Goal: Navigation & Orientation: Find specific page/section

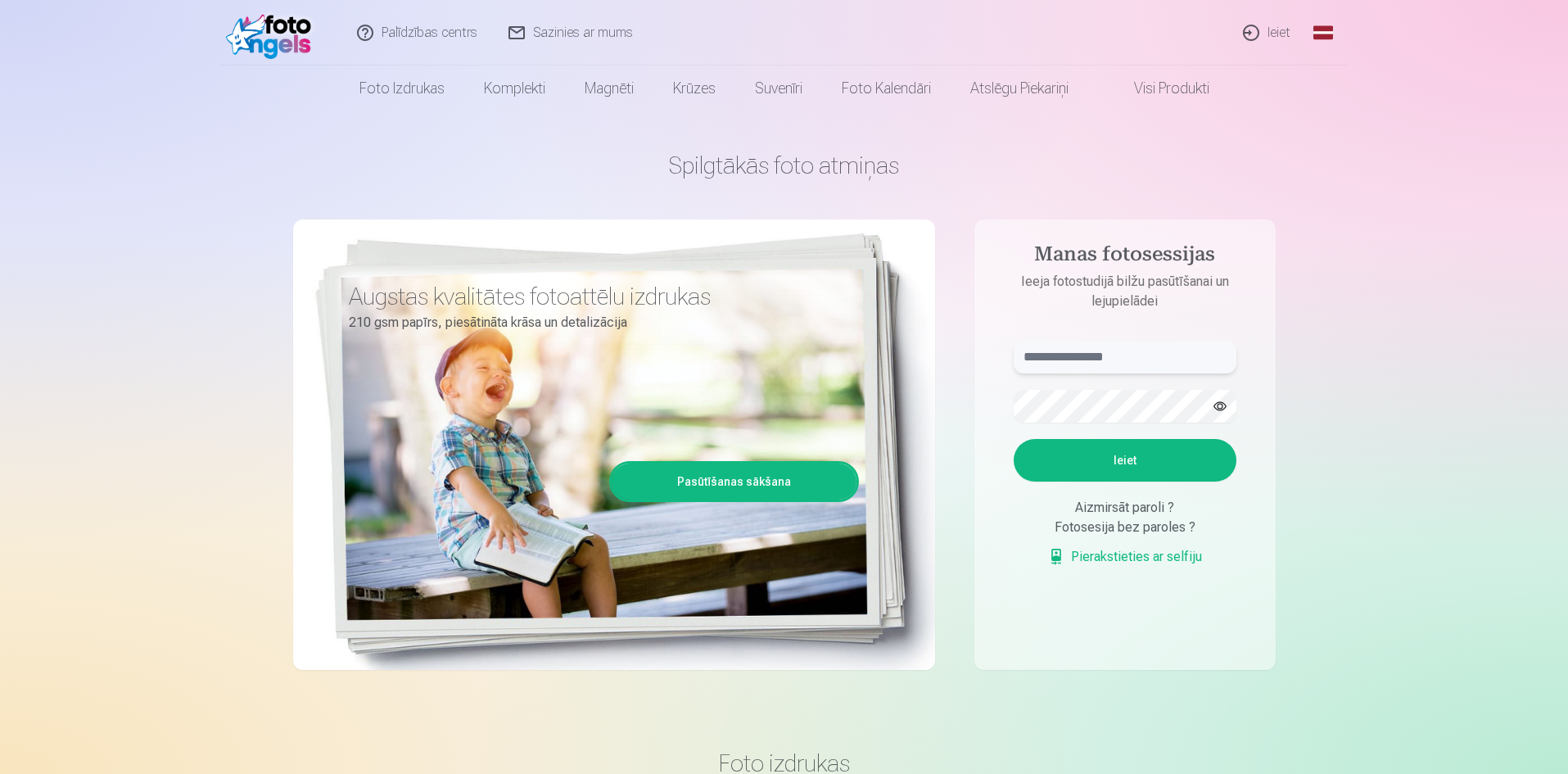
click at [1104, 357] on input "text" at bounding box center [1126, 357] width 223 height 32
type input "**********"
click at [1112, 457] on button "Ieiet" at bounding box center [1126, 460] width 223 height 42
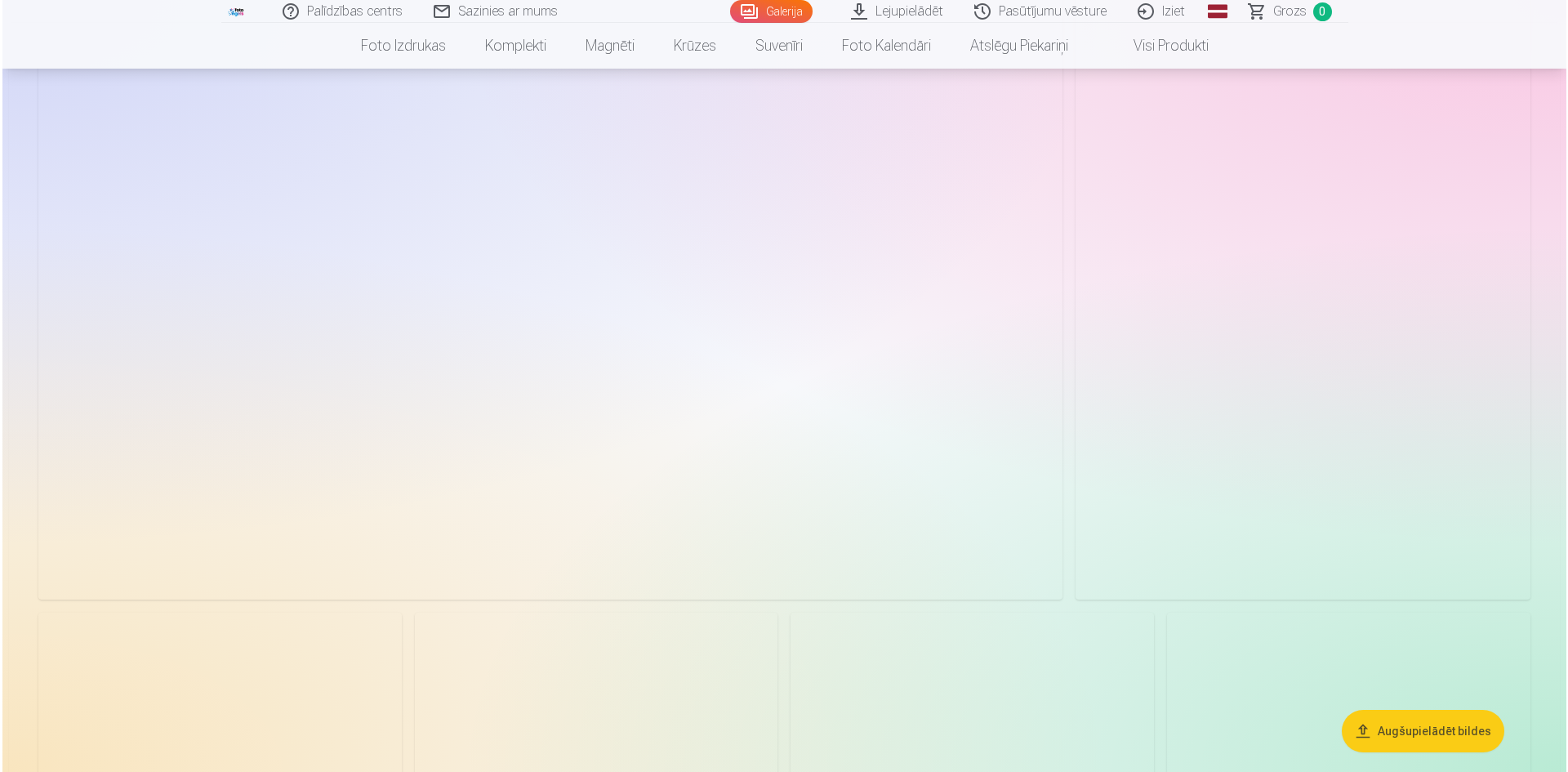
scroll to position [4332, 0]
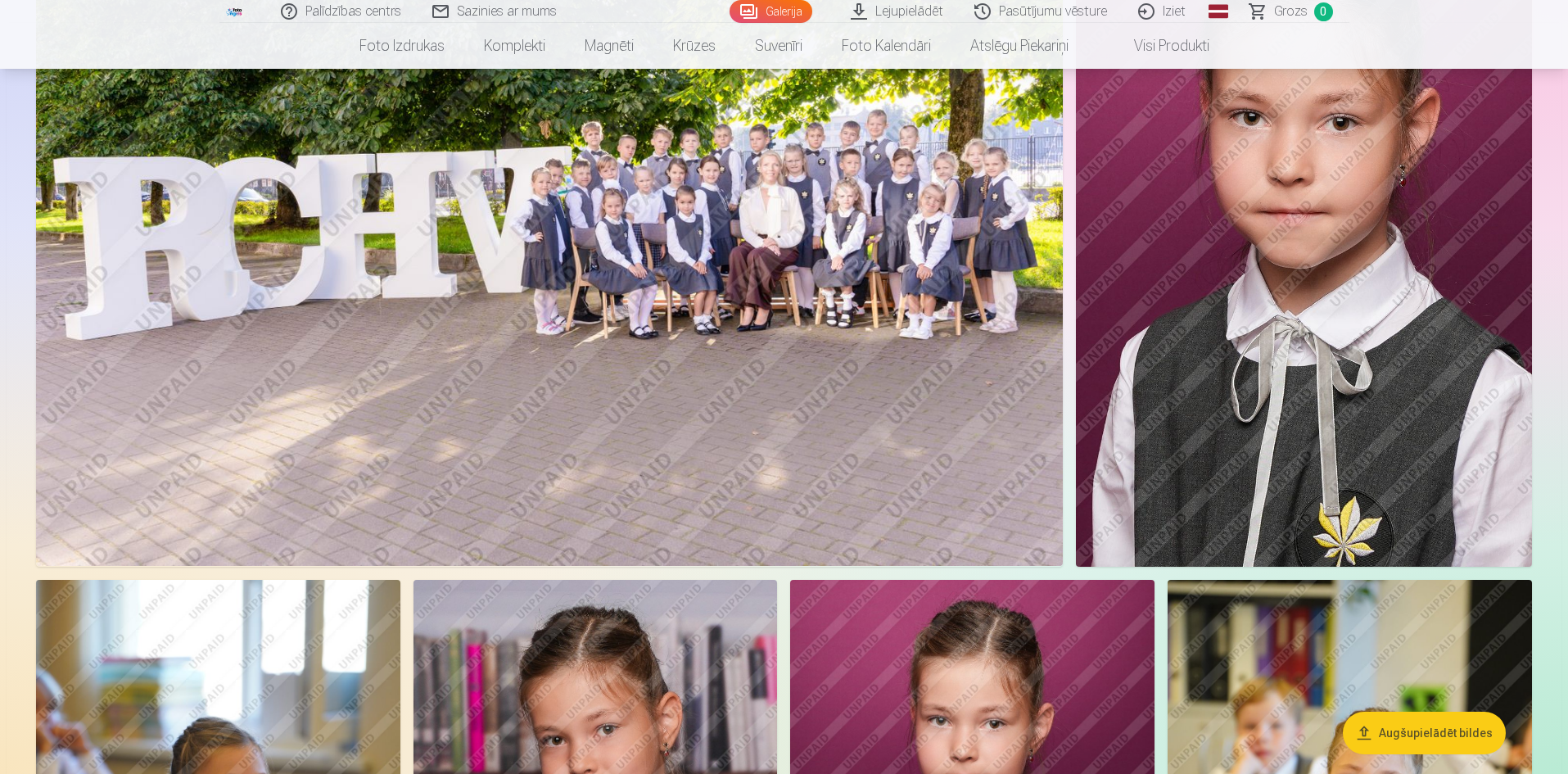
click at [624, 362] on img at bounding box center [549, 224] width 1027 height 685
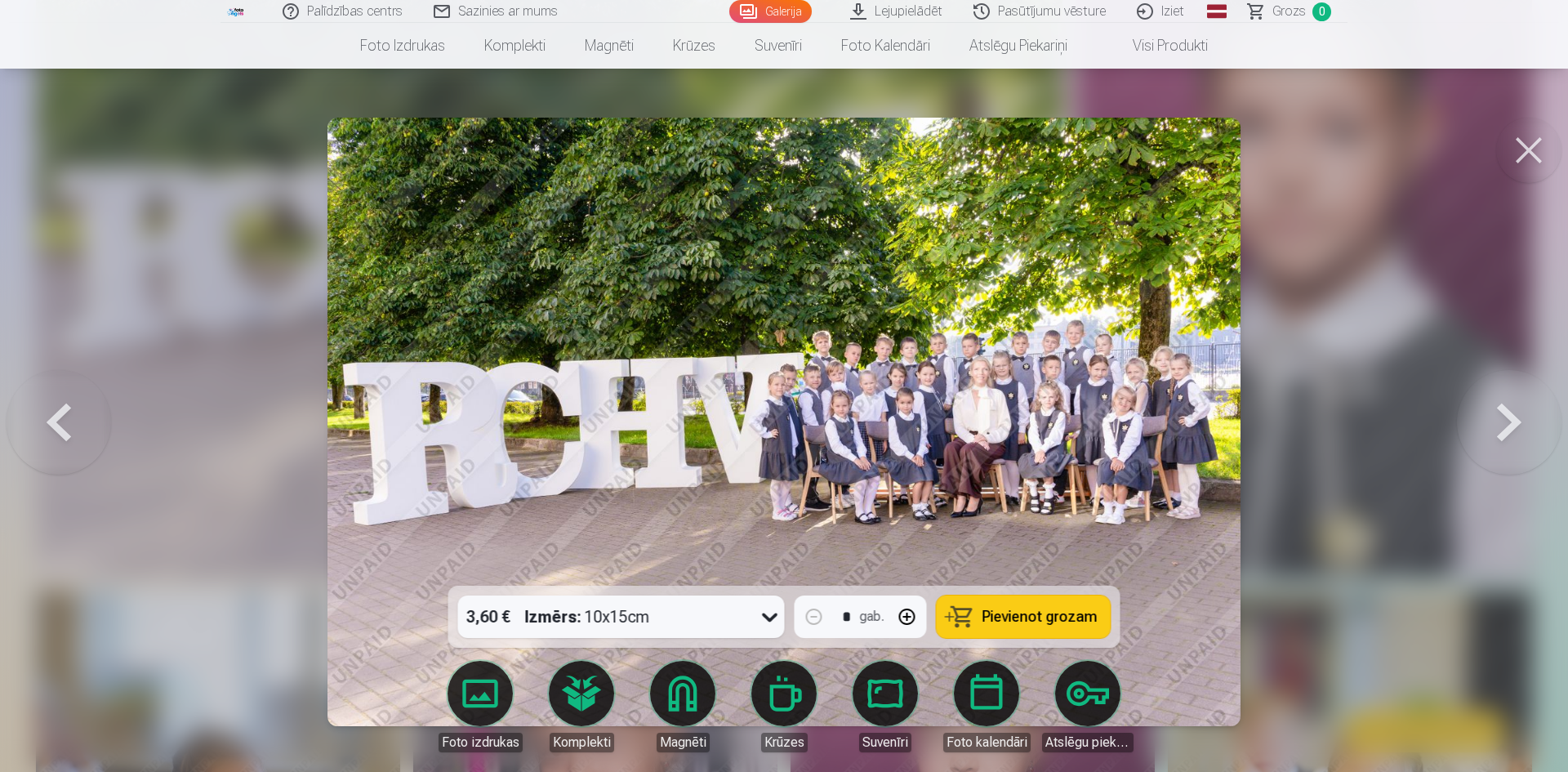
click at [935, 386] on img at bounding box center [784, 422] width 914 height 609
click at [934, 386] on img at bounding box center [784, 422] width 914 height 609
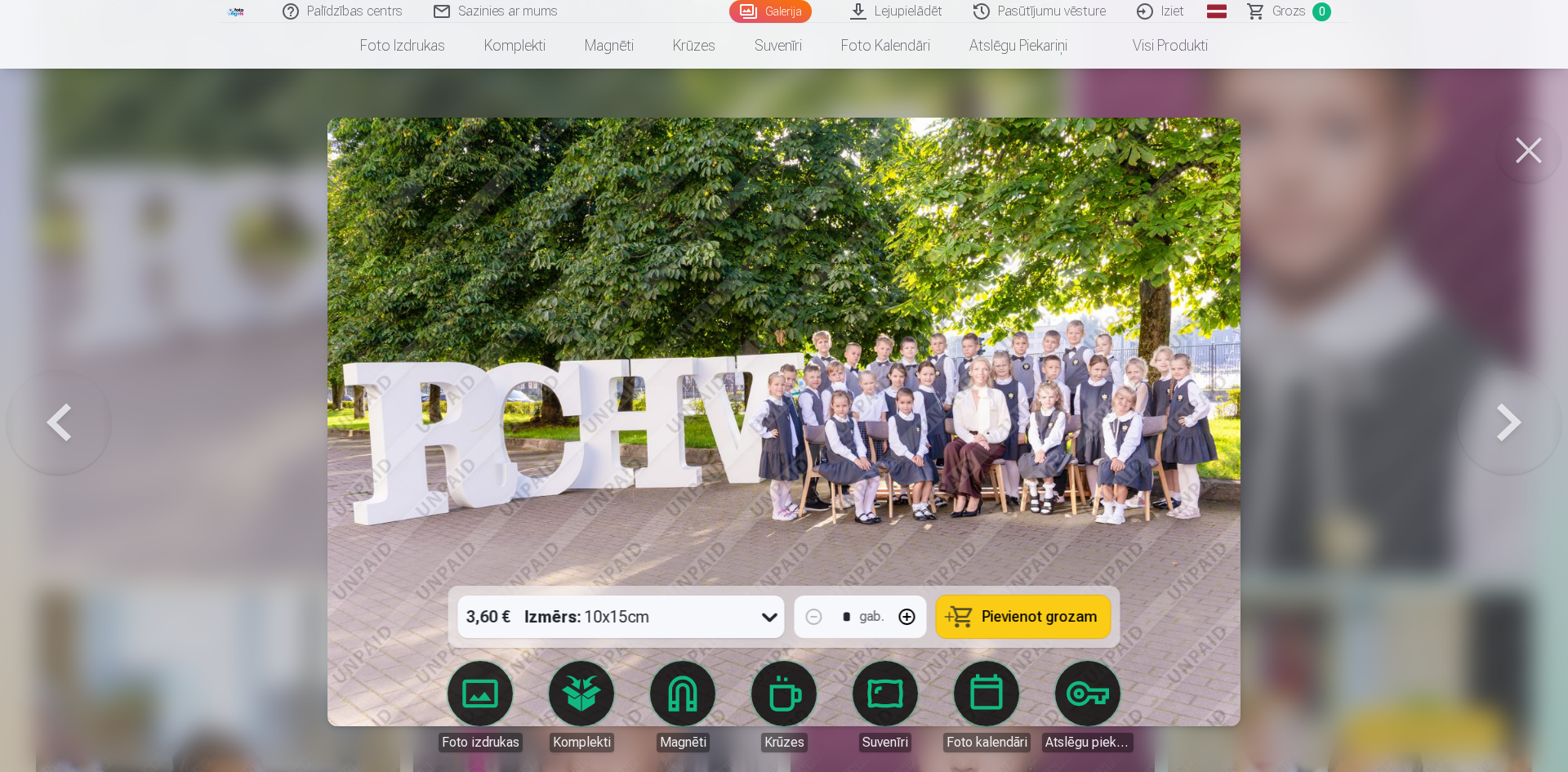
click at [1522, 142] on button at bounding box center [1529, 150] width 66 height 66
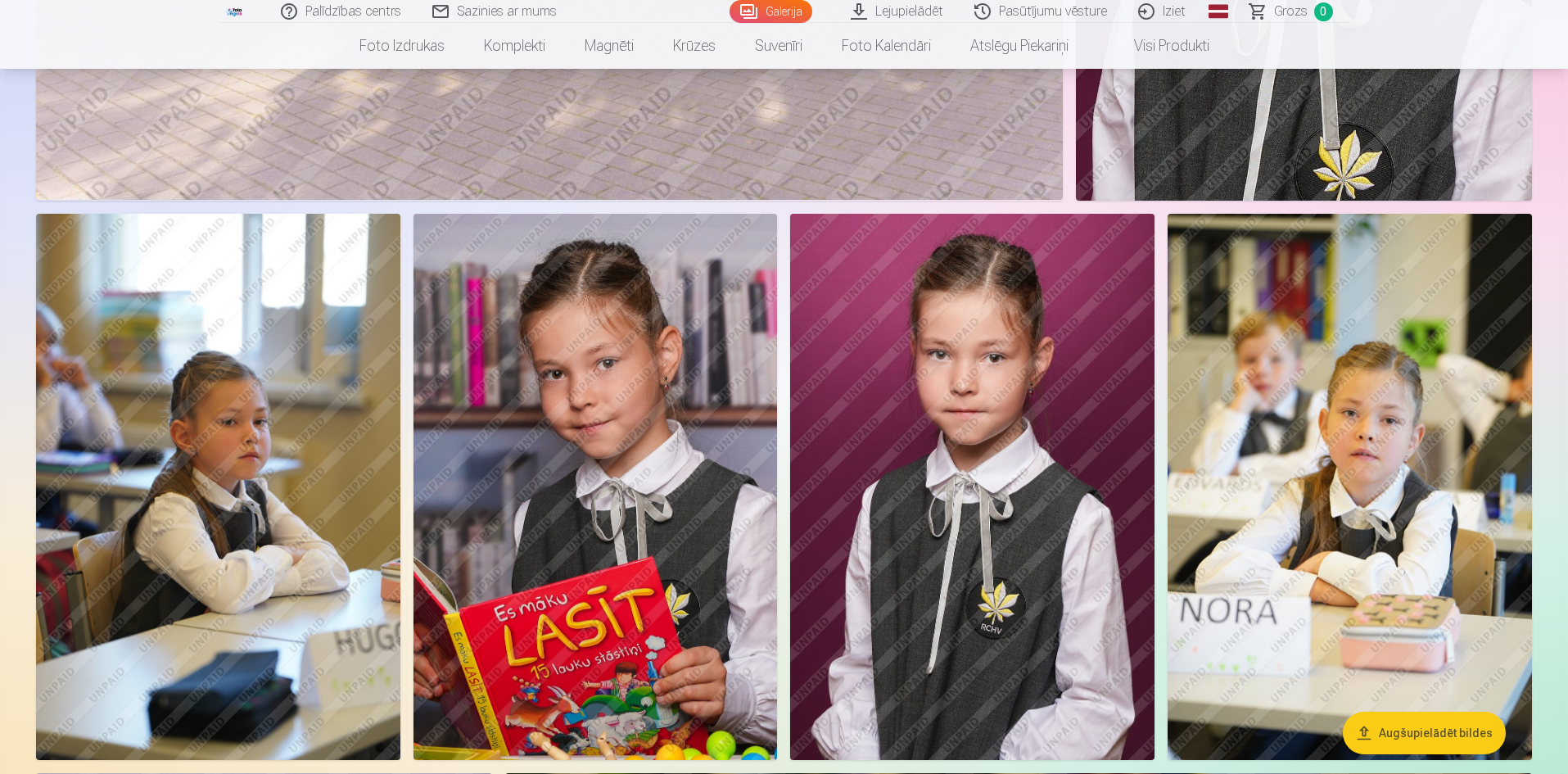
scroll to position [4742, 0]
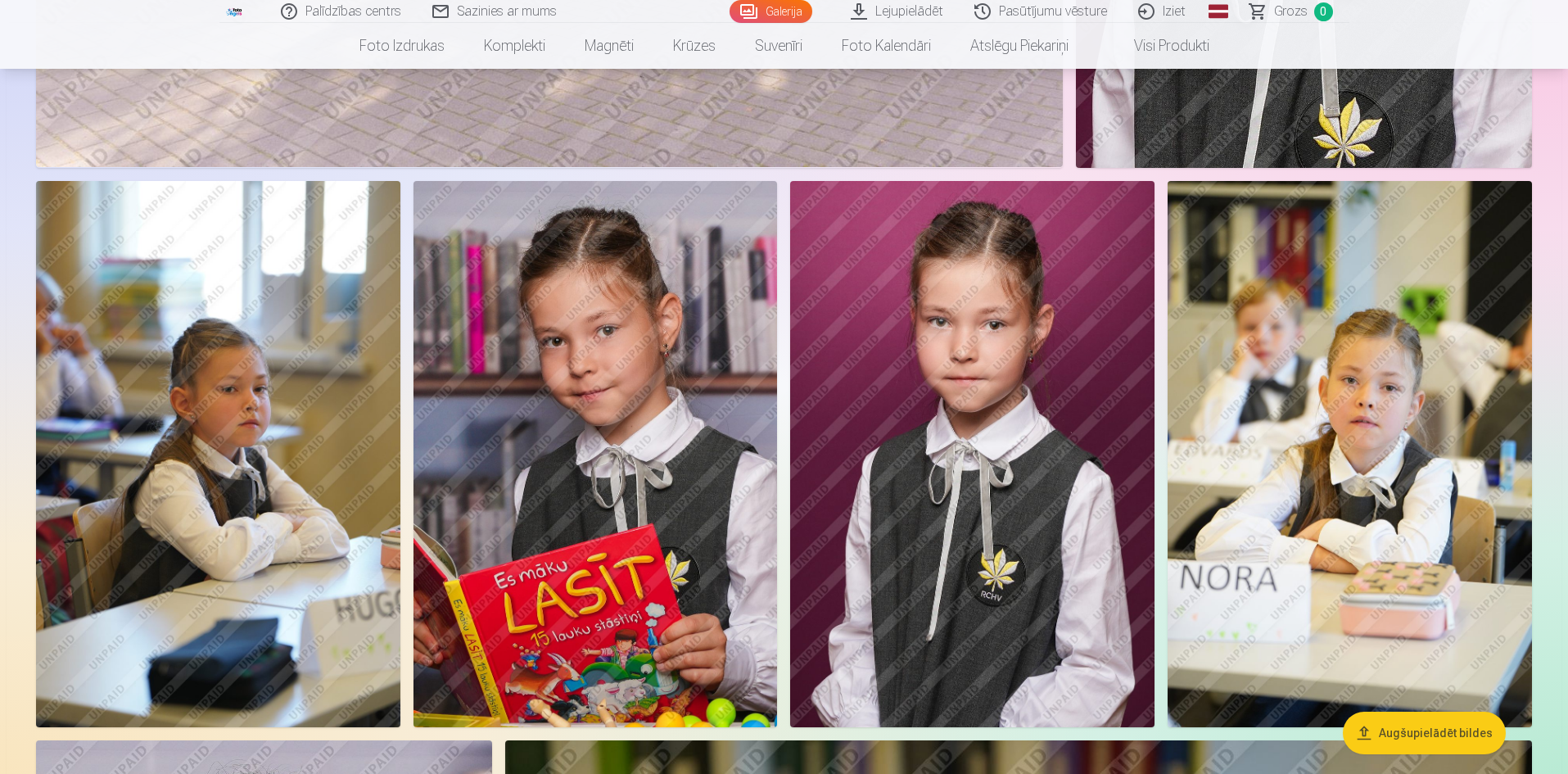
click at [224, 407] on img at bounding box center [218, 454] width 365 height 547
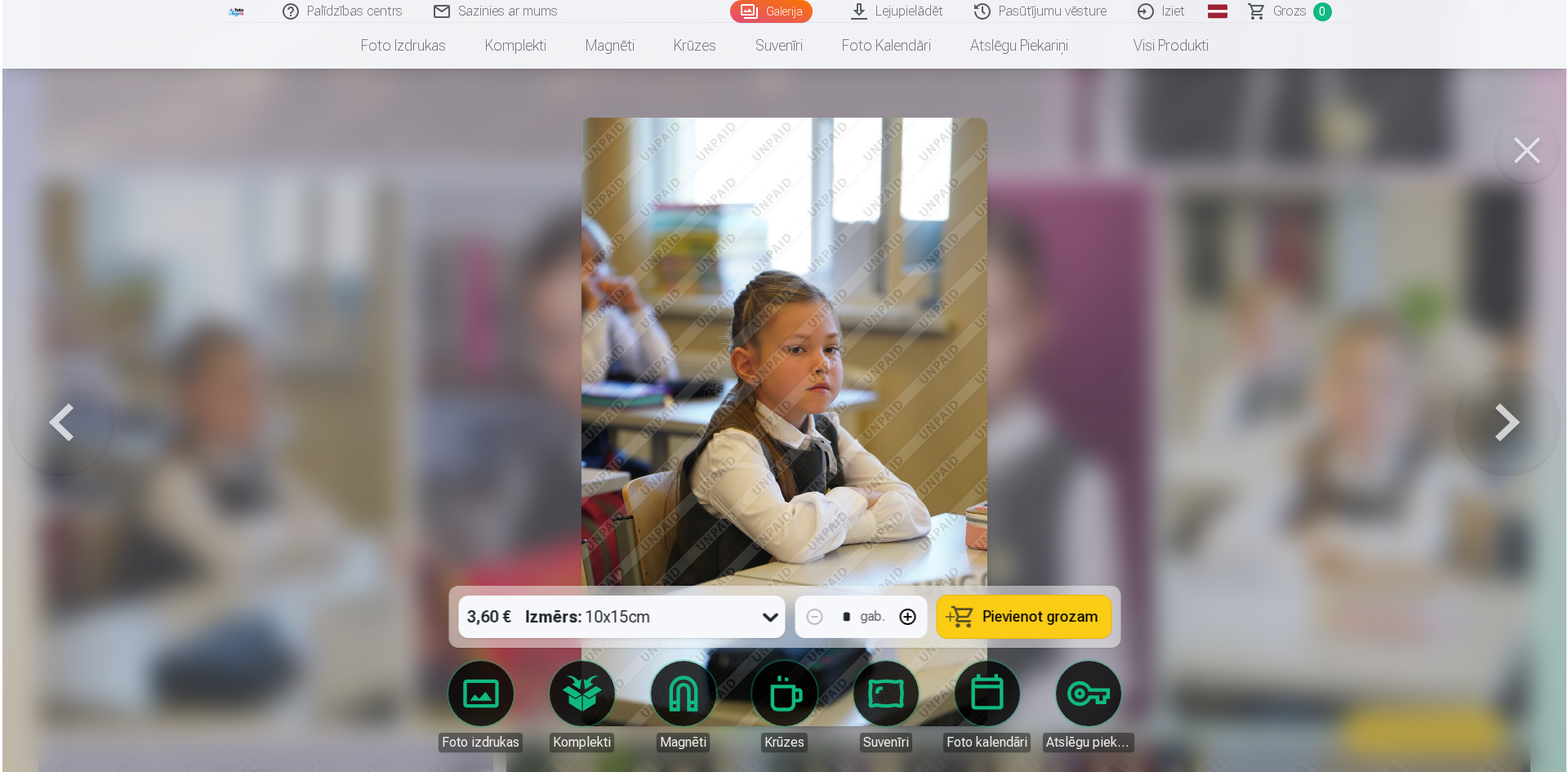
scroll to position [4741, 0]
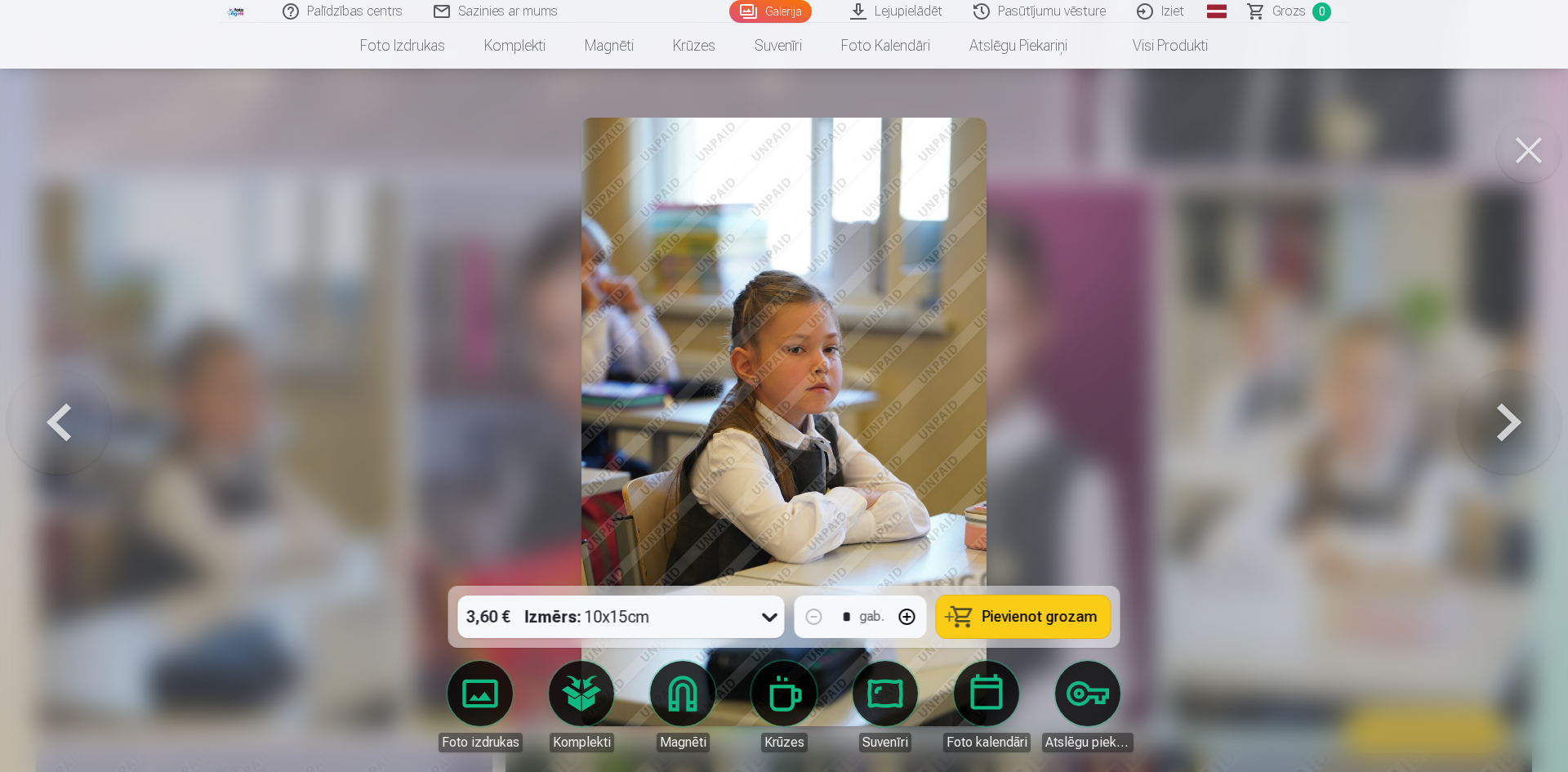
click at [1528, 150] on button at bounding box center [1529, 150] width 66 height 66
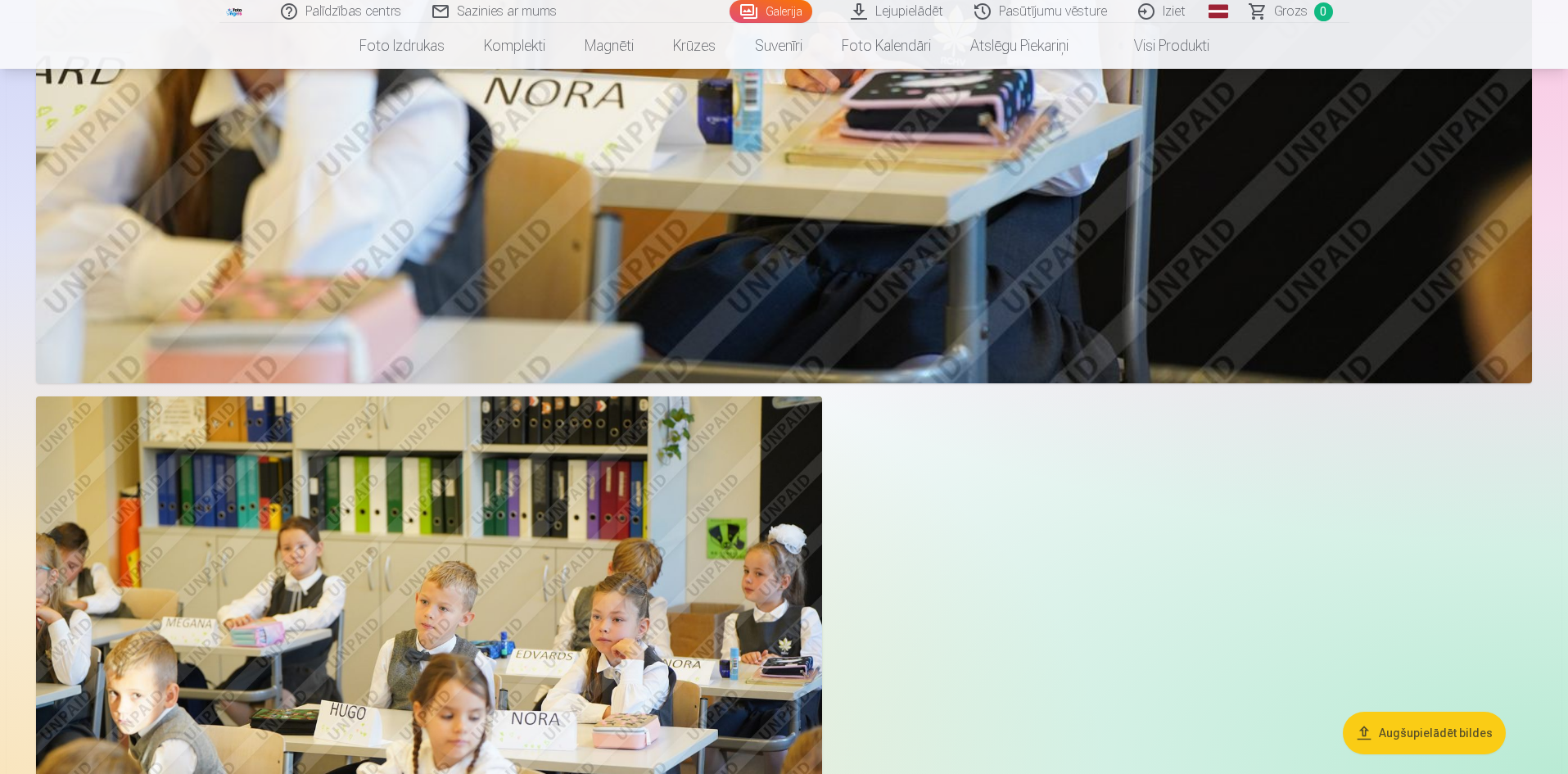
scroll to position [7446, 0]
